Goal: Information Seeking & Learning: Learn about a topic

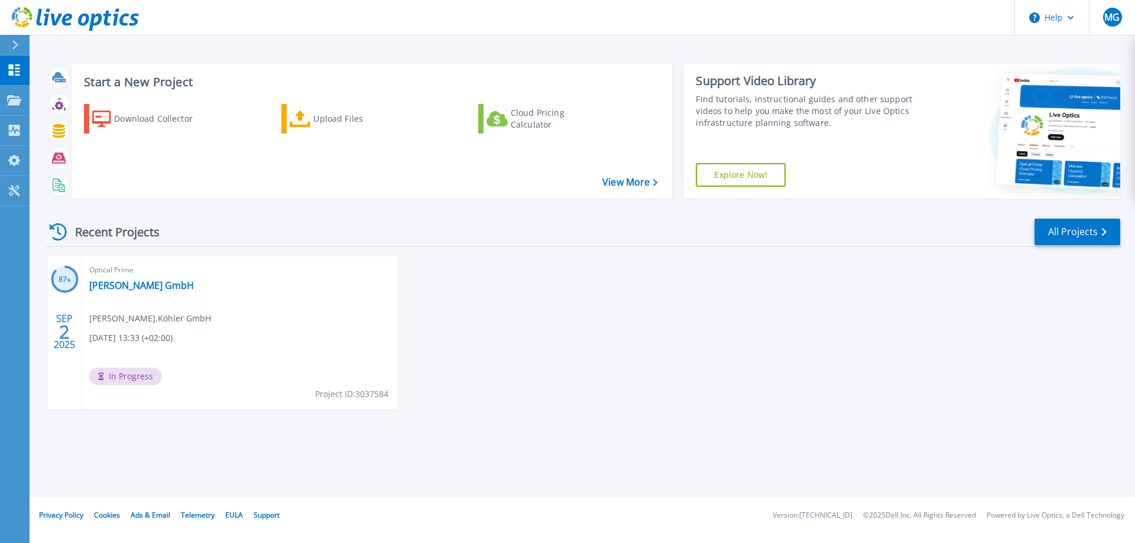
click at [119, 376] on span "In Progress" at bounding box center [125, 377] width 73 height 18
click at [108, 283] on link "[PERSON_NAME] GmbH" at bounding box center [141, 286] width 105 height 12
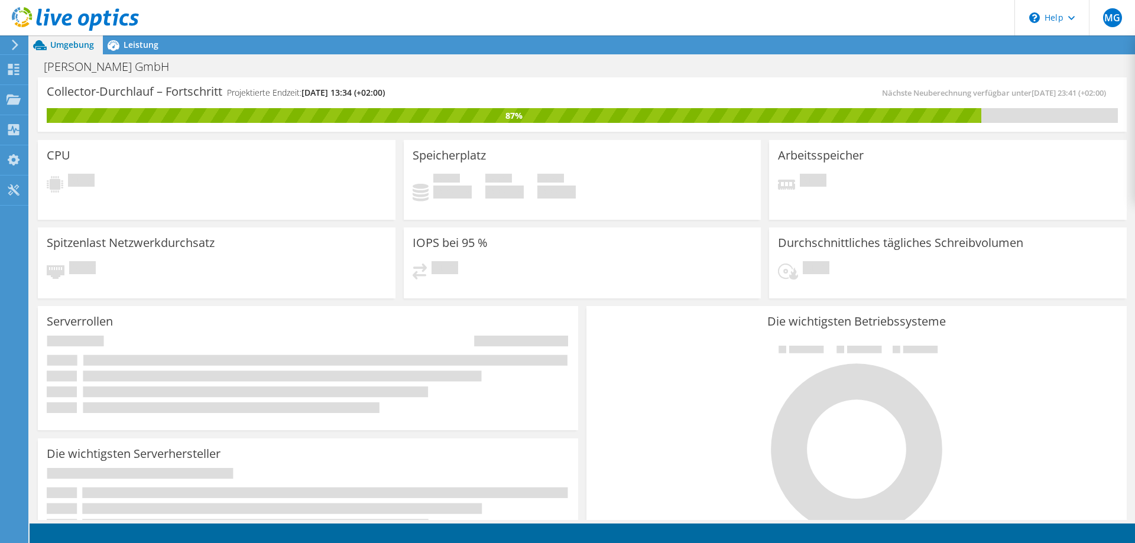
click at [144, 176] on div "Ausstehend" at bounding box center [217, 185] width 340 height 22
click at [145, 51] on div "Leistung" at bounding box center [135, 44] width 64 height 19
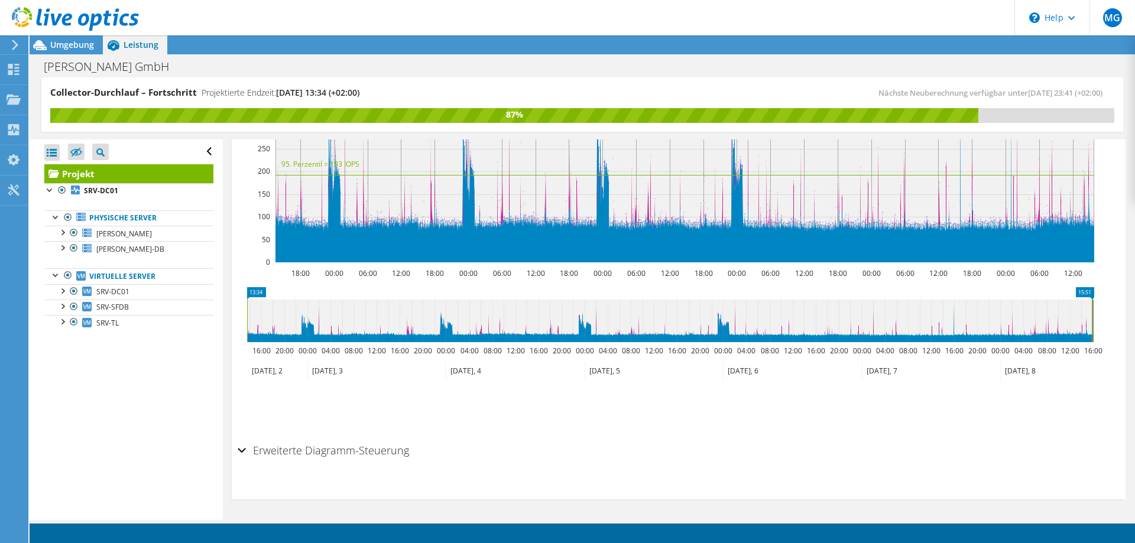
scroll to position [298, 0]
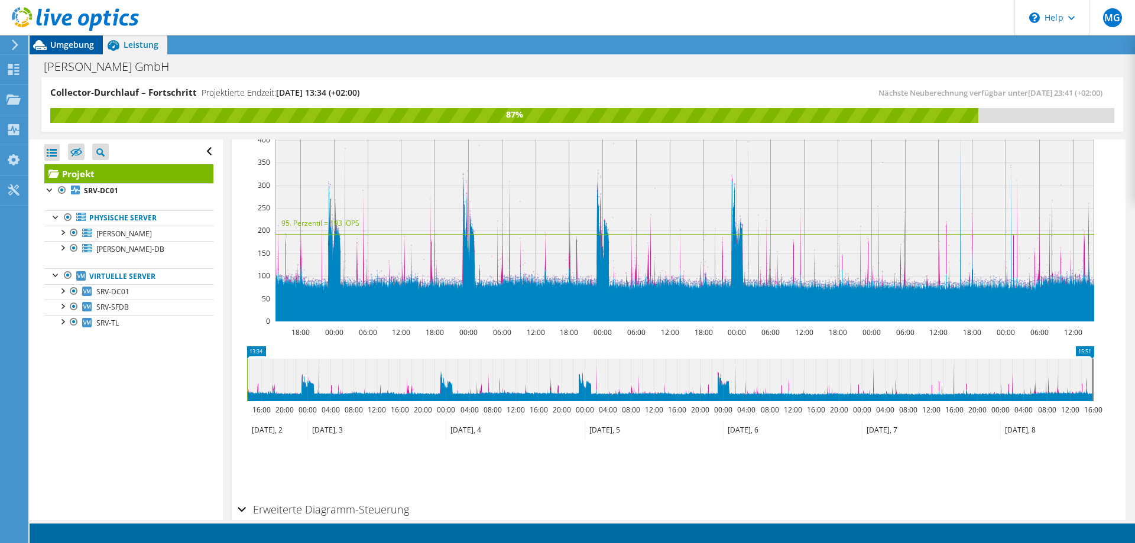
click at [57, 50] on span "Umgebung" at bounding box center [72, 44] width 44 height 11
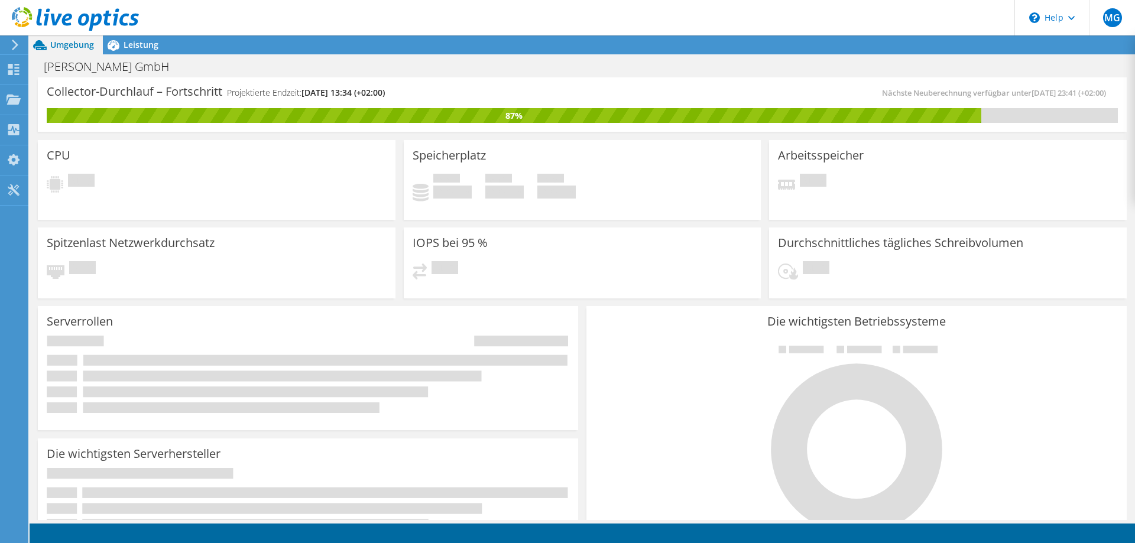
click at [158, 341] on icon at bounding box center [308, 374] width 522 height 77
click at [469, 187] on div "Belegt 0 GiB Verfügbar 0 GiB Insgesamt 0 GiB" at bounding box center [583, 192] width 340 height 37
click at [433, 192] on h4 "0 GiB" at bounding box center [452, 192] width 38 height 13
click at [446, 249] on h3 "IOPS bei 95 %" at bounding box center [450, 242] width 75 height 13
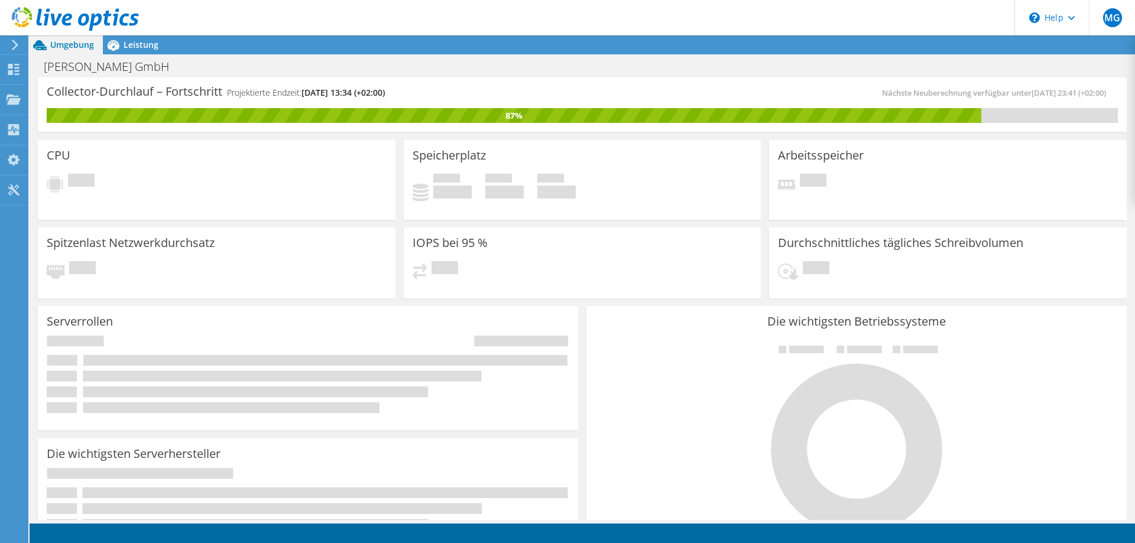
click at [447, 252] on div "IOPS bei 95 % Ausstehend" at bounding box center [583, 263] width 358 height 71
click at [448, 248] on h3 "IOPS bei 95 %" at bounding box center [450, 242] width 75 height 13
drag, startPoint x: 249, startPoint y: 348, endPoint x: 206, endPoint y: 348, distance: 43.1
click at [249, 348] on icon at bounding box center [308, 374] width 522 height 77
click at [148, 387] on rect at bounding box center [256, 392] width 346 height 11
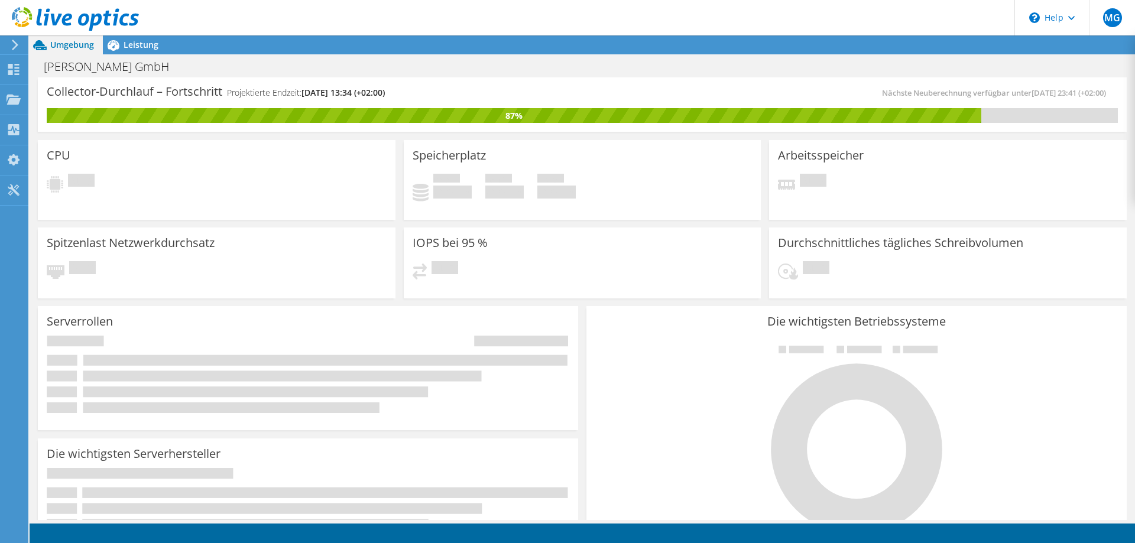
drag, startPoint x: 148, startPoint y: 385, endPoint x: 164, endPoint y: 348, distance: 40.3
click at [149, 384] on icon at bounding box center [308, 374] width 522 height 77
click at [494, 121] on div "87%" at bounding box center [514, 115] width 934 height 13
click at [142, 49] on span "Leistung" at bounding box center [141, 44] width 35 height 11
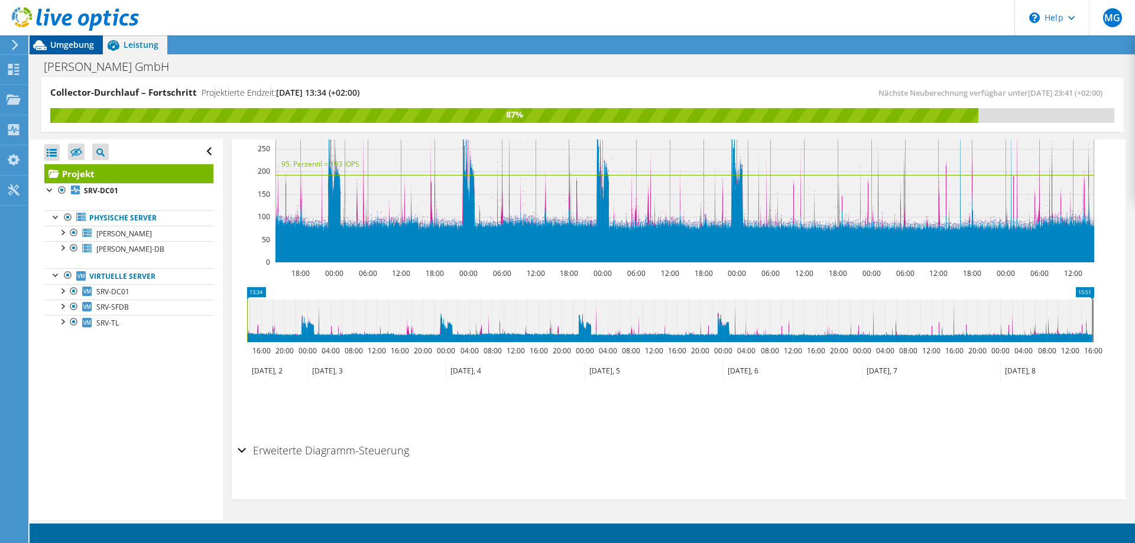
click at [59, 41] on span "Umgebung" at bounding box center [72, 44] width 44 height 11
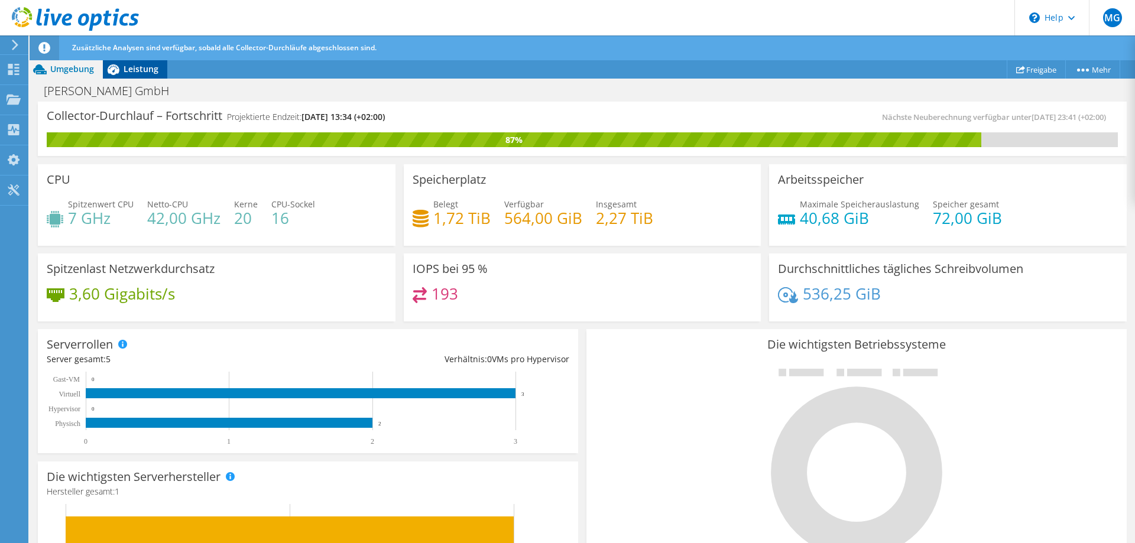
click at [136, 69] on span "Leistung" at bounding box center [141, 68] width 35 height 11
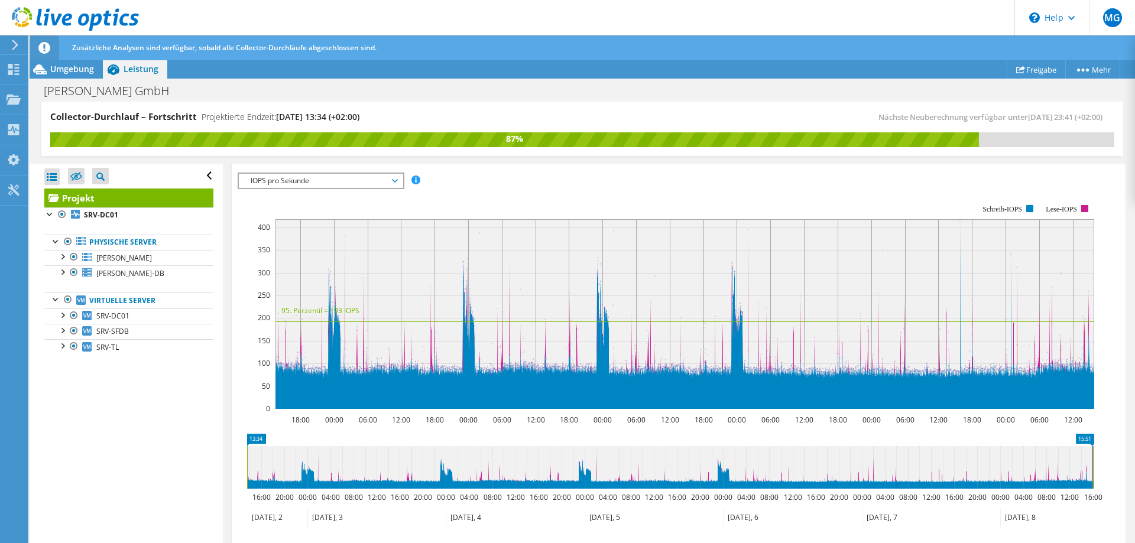
scroll to position [236, 0]
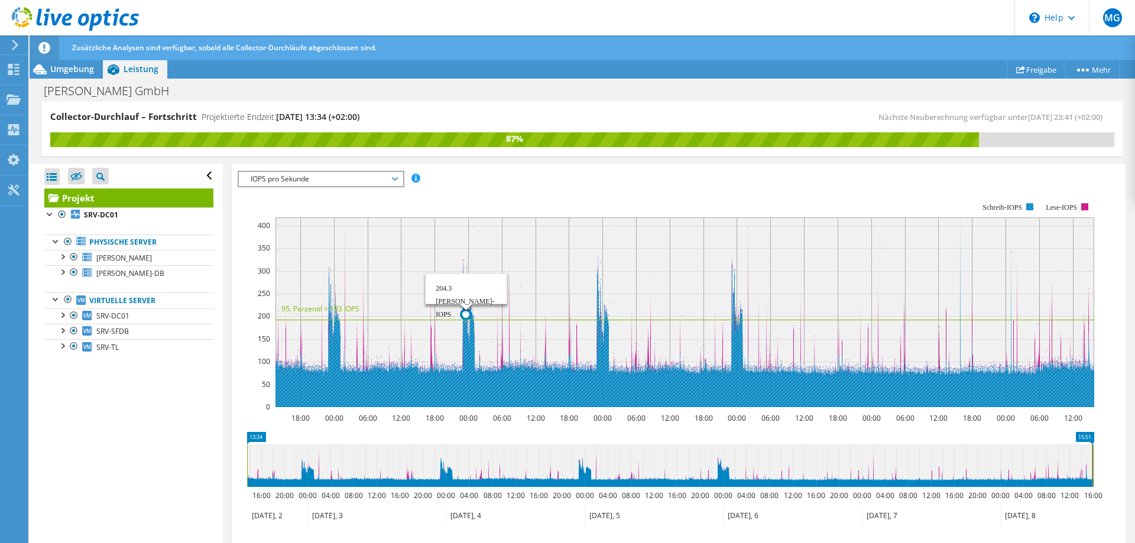
click at [466, 342] on icon at bounding box center [685, 313] width 820 height 187
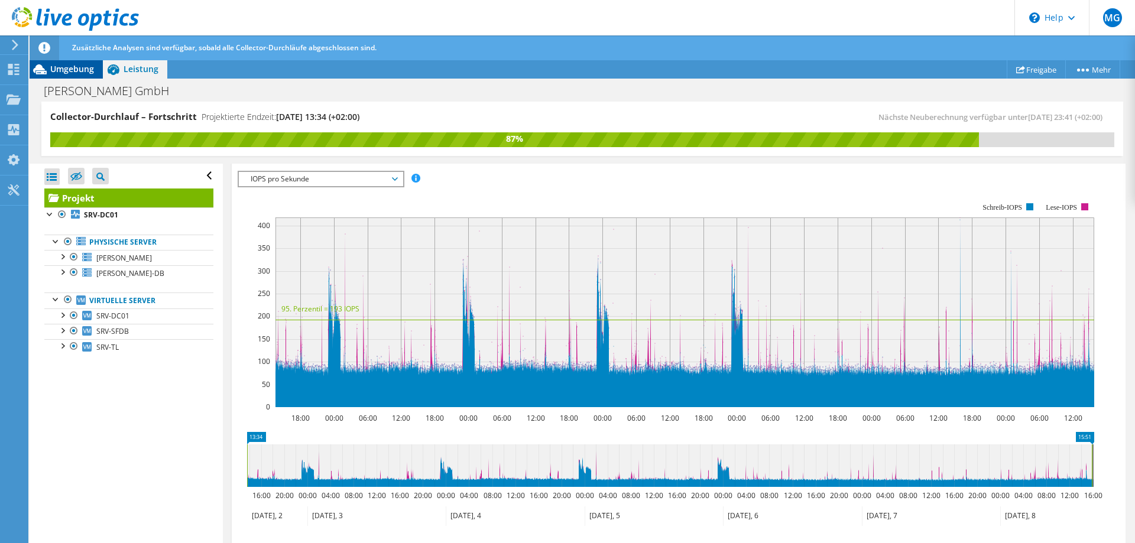
click at [77, 67] on span "Umgebung" at bounding box center [72, 68] width 44 height 11
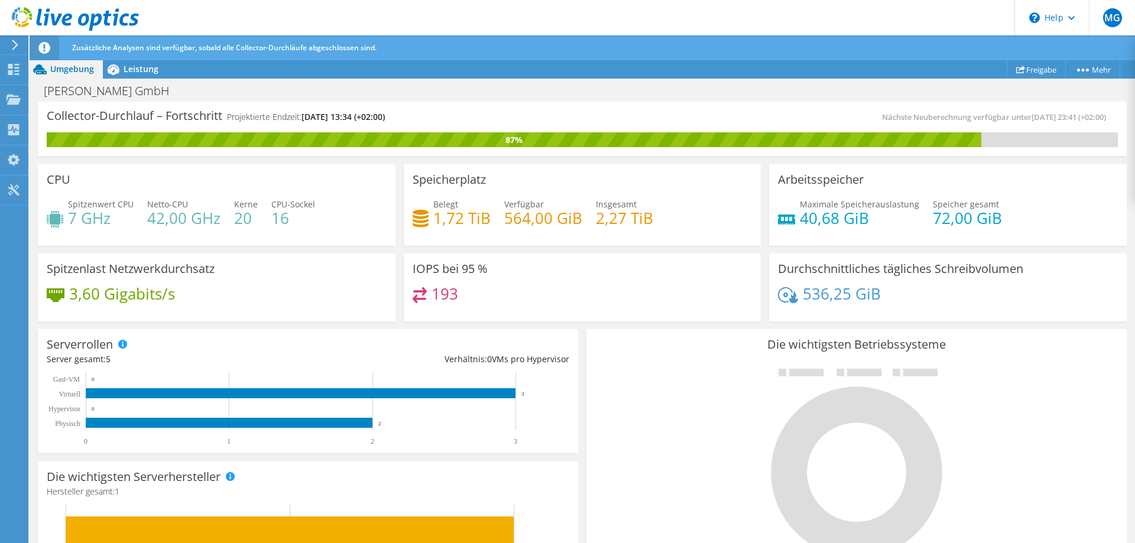
scroll to position [118, 0]
click at [1114, 12] on span "MG" at bounding box center [1112, 17] width 19 height 19
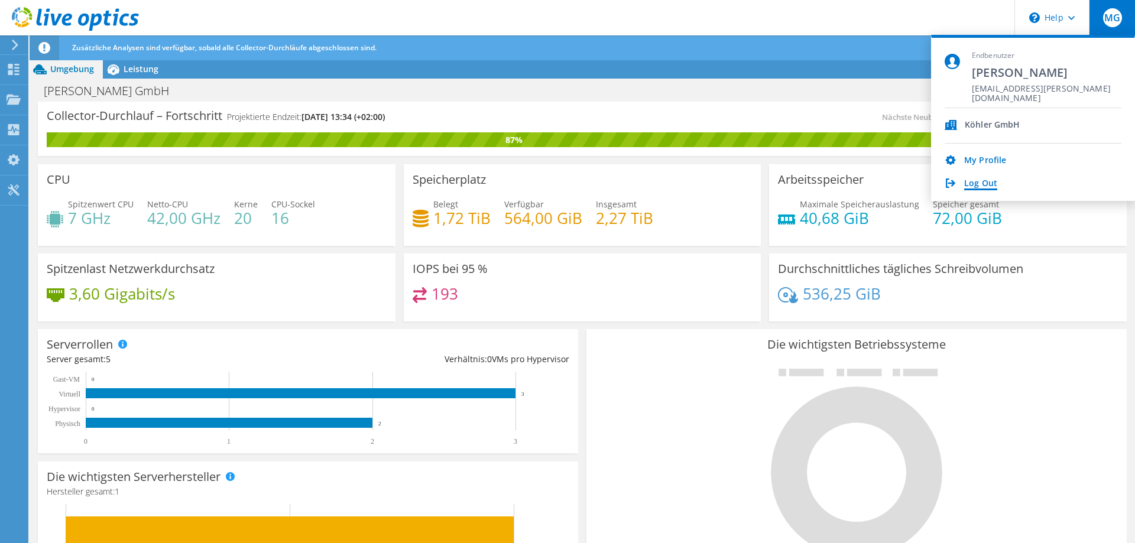
click at [985, 185] on link "Log Out" at bounding box center [980, 183] width 33 height 11
